Goal: Find specific page/section: Find specific page/section

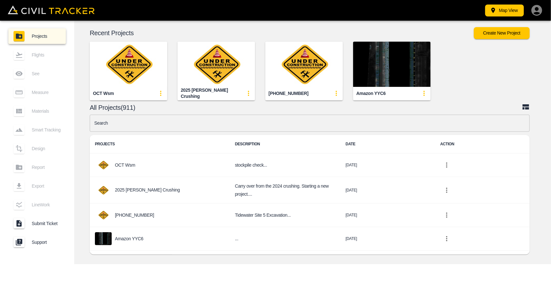
click at [266, 127] on input "text" at bounding box center [310, 123] width 440 height 17
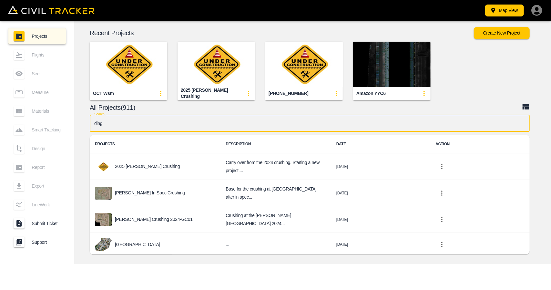
type input "ding"
click at [214, 39] on div "2025 [PERSON_NAME] Crushing" at bounding box center [211, 65] width 88 height 69
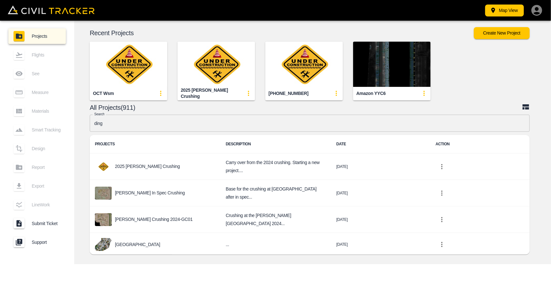
click at [213, 52] on img "button" at bounding box center [217, 64] width 78 height 45
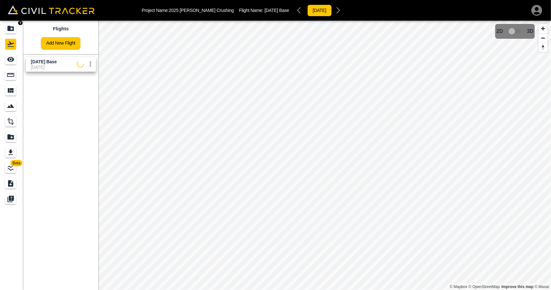
click at [13, 30] on icon "Projects" at bounding box center [10, 28] width 6 height 5
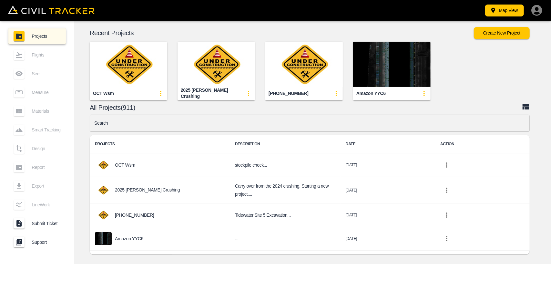
click at [277, 114] on div "Recent Projects Create New Project OCT wsm 2025 [PERSON_NAME] Crushing [PHONE_N…" at bounding box center [312, 143] width 477 height 244
click at [275, 117] on input "text" at bounding box center [310, 123] width 440 height 17
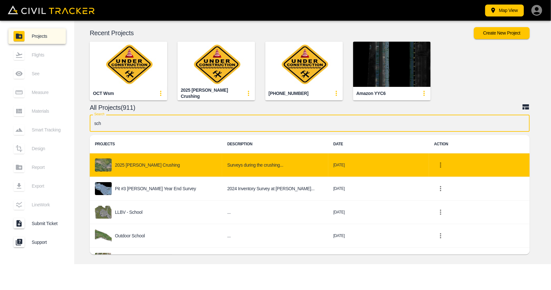
type input "sch"
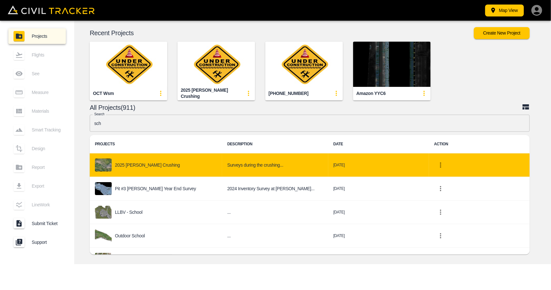
click at [162, 160] on div "2025 [PERSON_NAME] Crushing" at bounding box center [156, 165] width 122 height 13
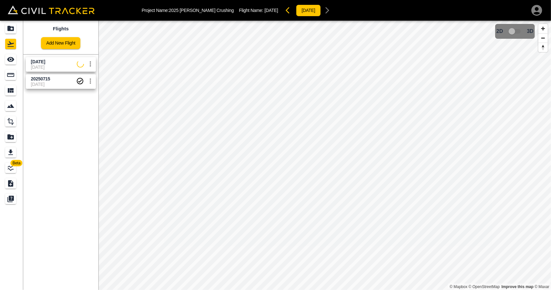
click at [47, 66] on span "[DATE]" at bounding box center [54, 67] width 46 height 5
click at [14, 58] on icon "See" at bounding box center [11, 60] width 8 height 8
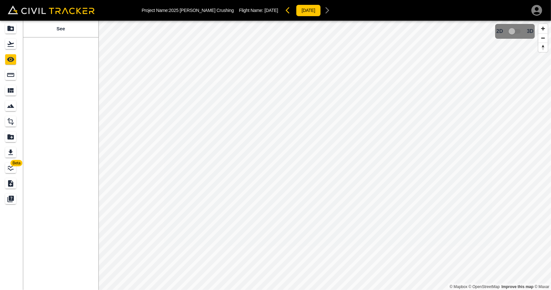
click at [38, 75] on div "See" at bounding box center [60, 155] width 75 height 269
click at [13, 47] on icon "Flights" at bounding box center [10, 43] width 6 height 5
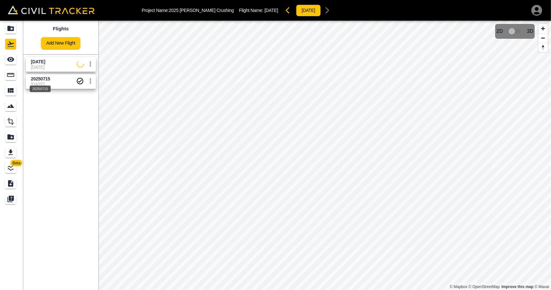
drag, startPoint x: 45, startPoint y: 81, endPoint x: 23, endPoint y: 64, distance: 27.6
click at [47, 84] on div "20250715" at bounding box center [40, 87] width 22 height 12
click at [18, 61] on link at bounding box center [11, 60] width 23 height 16
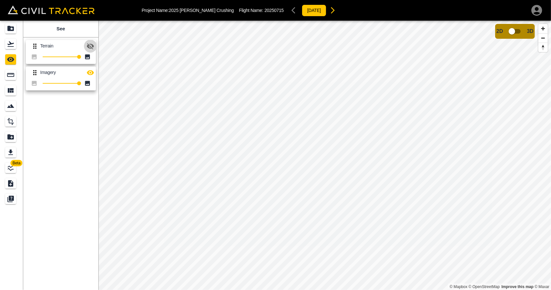
click at [87, 43] on icon "button" at bounding box center [91, 46] width 8 height 8
click at [17, 47] on body "Project Name: 2025 [PERSON_NAME] Crushing Flight Name: 20250715 [DATE] Beta See…" at bounding box center [275, 145] width 551 height 290
click at [14, 31] on icon "Projects" at bounding box center [11, 29] width 8 height 8
